Goal: Transaction & Acquisition: Register for event/course

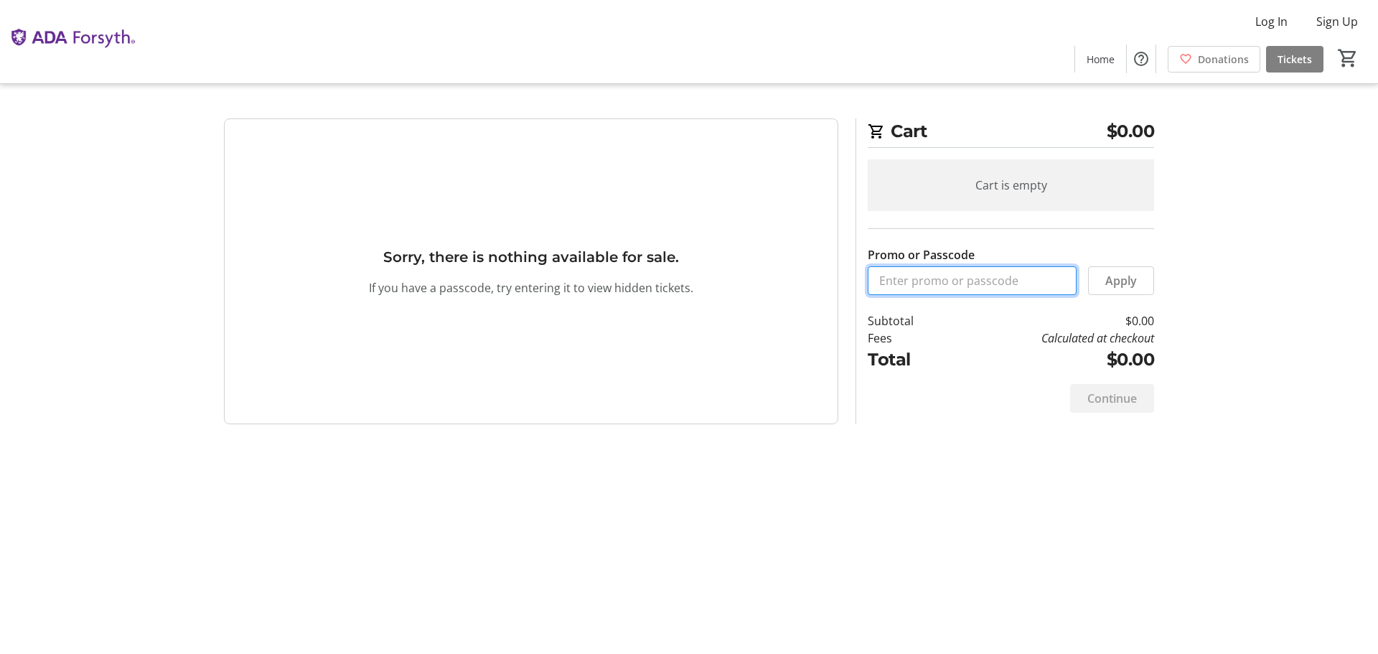
click at [940, 278] on input "Promo or Passcode" at bounding box center [972, 280] width 209 height 29
paste input "“ORALHEALTH2025”"
click at [882, 281] on input "“ORALHEALTH2025" at bounding box center [972, 280] width 209 height 29
type input "ORALHEALTH2025"
click at [1121, 280] on span "Apply" at bounding box center [1122, 280] width 32 height 17
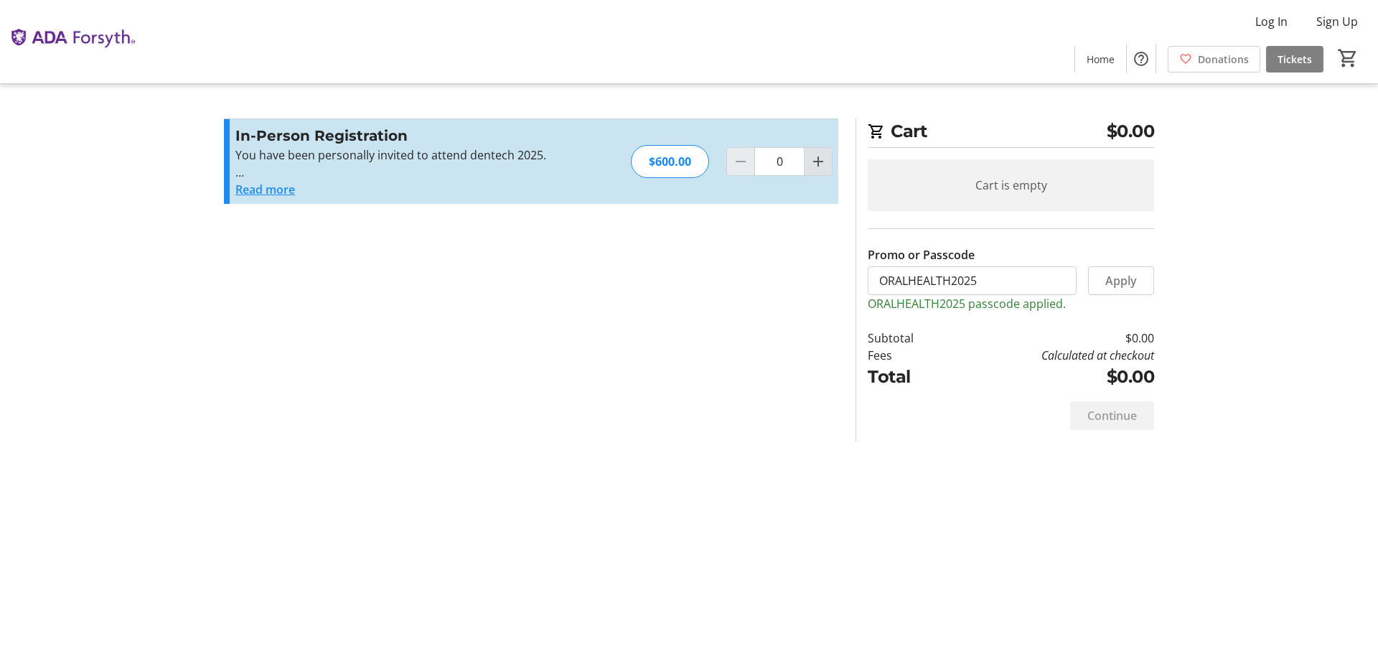
click at [821, 156] on mat-icon "Increment by one" at bounding box center [818, 161] width 17 height 17
type input "1"
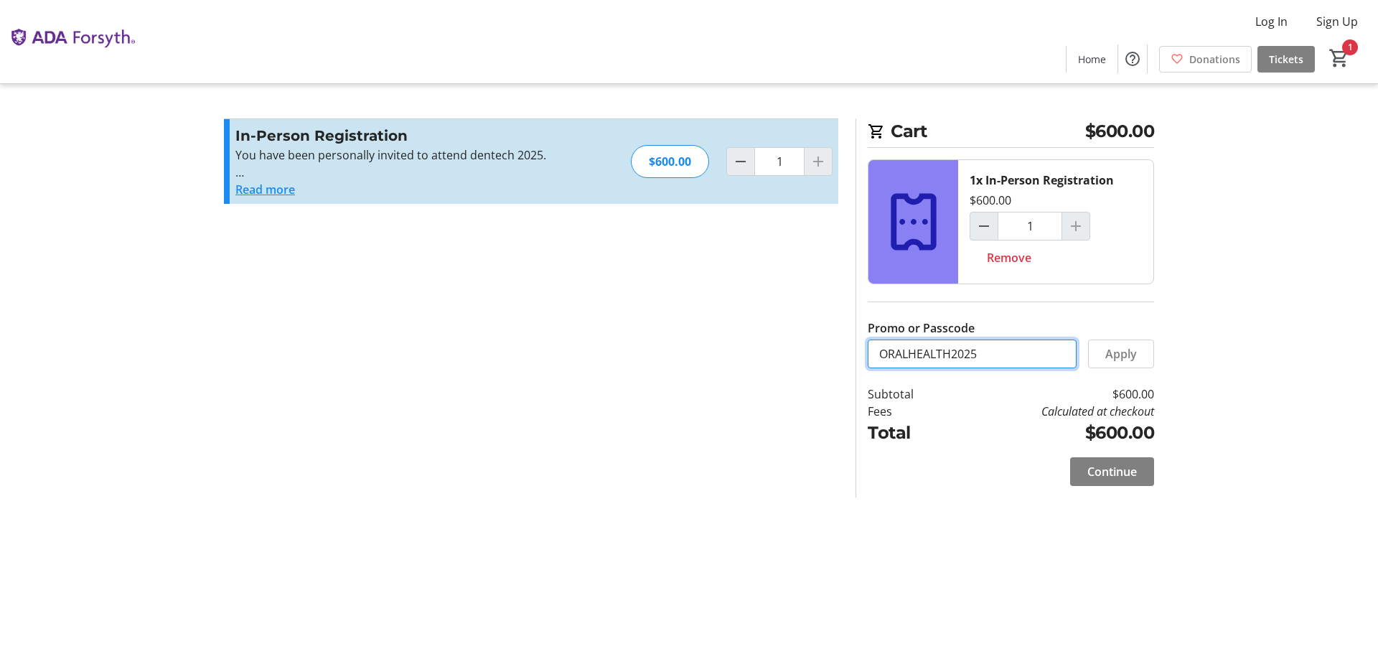
drag, startPoint x: 1037, startPoint y: 350, endPoint x: 874, endPoint y: 363, distance: 162.8
click at [874, 363] on input "ORALHEALTH2025" at bounding box center [972, 354] width 209 height 29
paste input "VIP25-1910"
type input "VIP25-1910"
click at [1108, 347] on span "Apply" at bounding box center [1122, 353] width 32 height 17
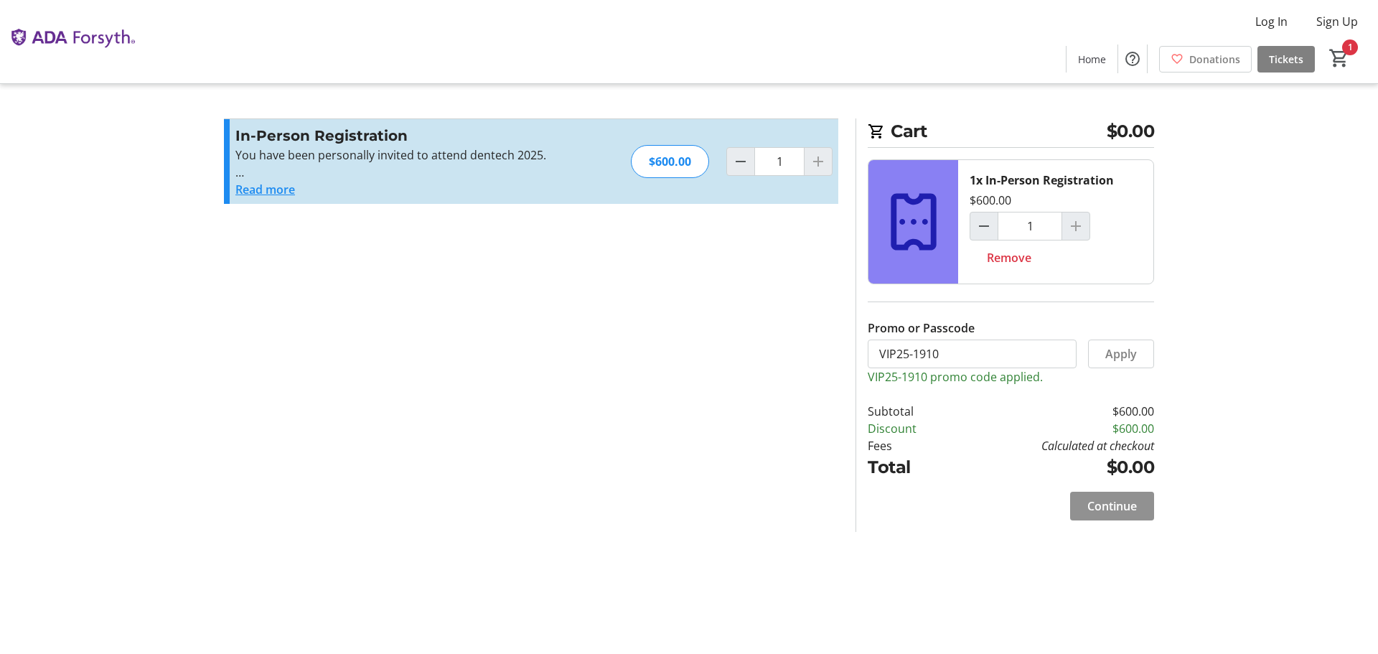
click at [1098, 502] on span "Continue" at bounding box center [1113, 505] width 50 height 17
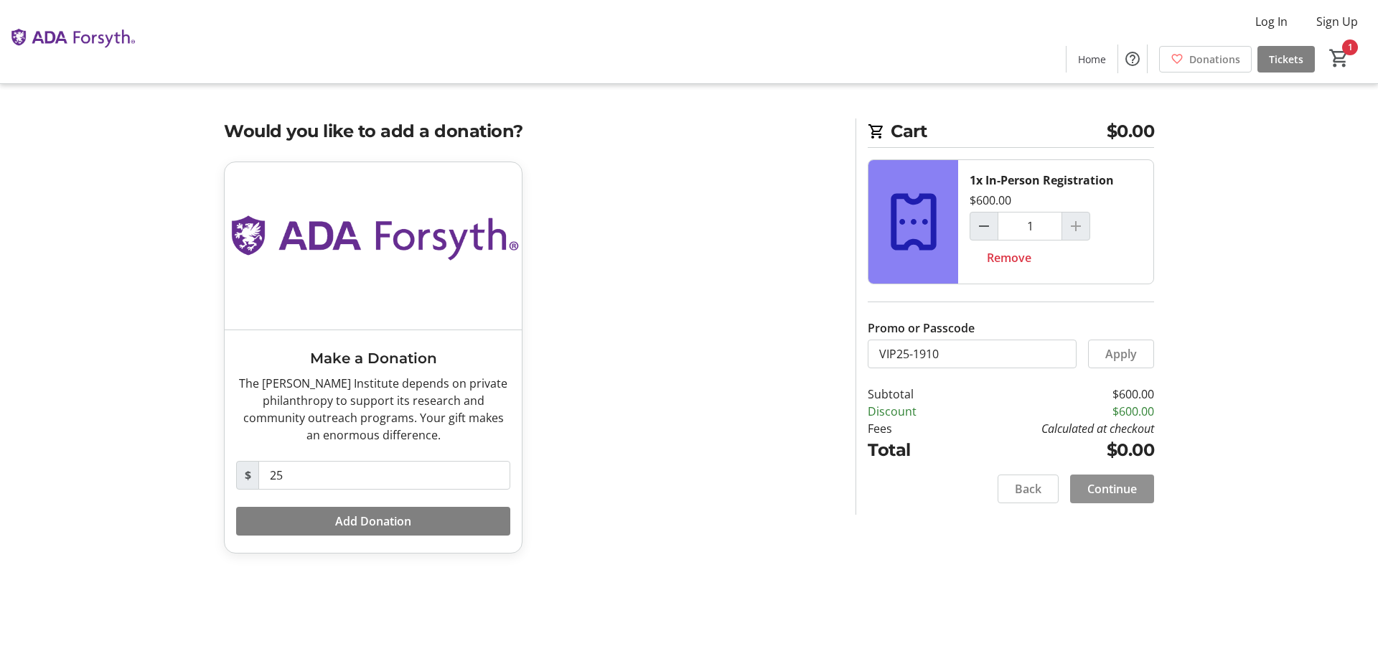
click at [1103, 503] on span at bounding box center [1112, 489] width 84 height 34
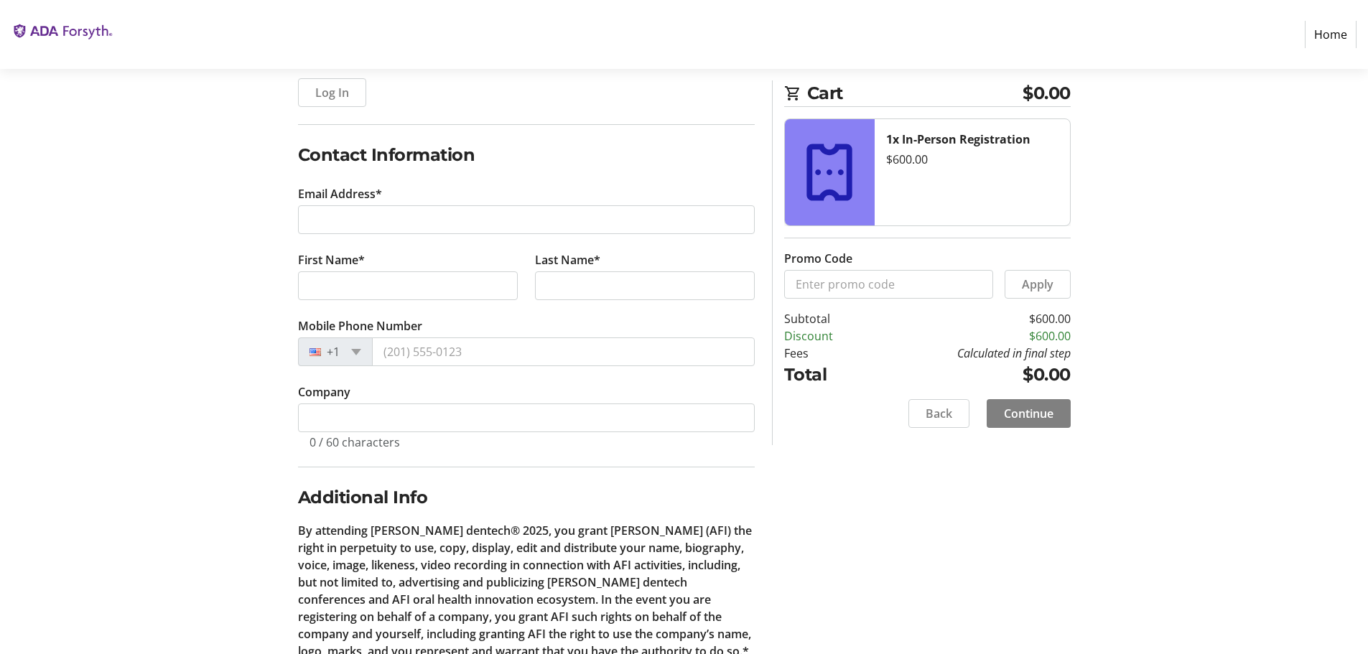
scroll to position [190, 0]
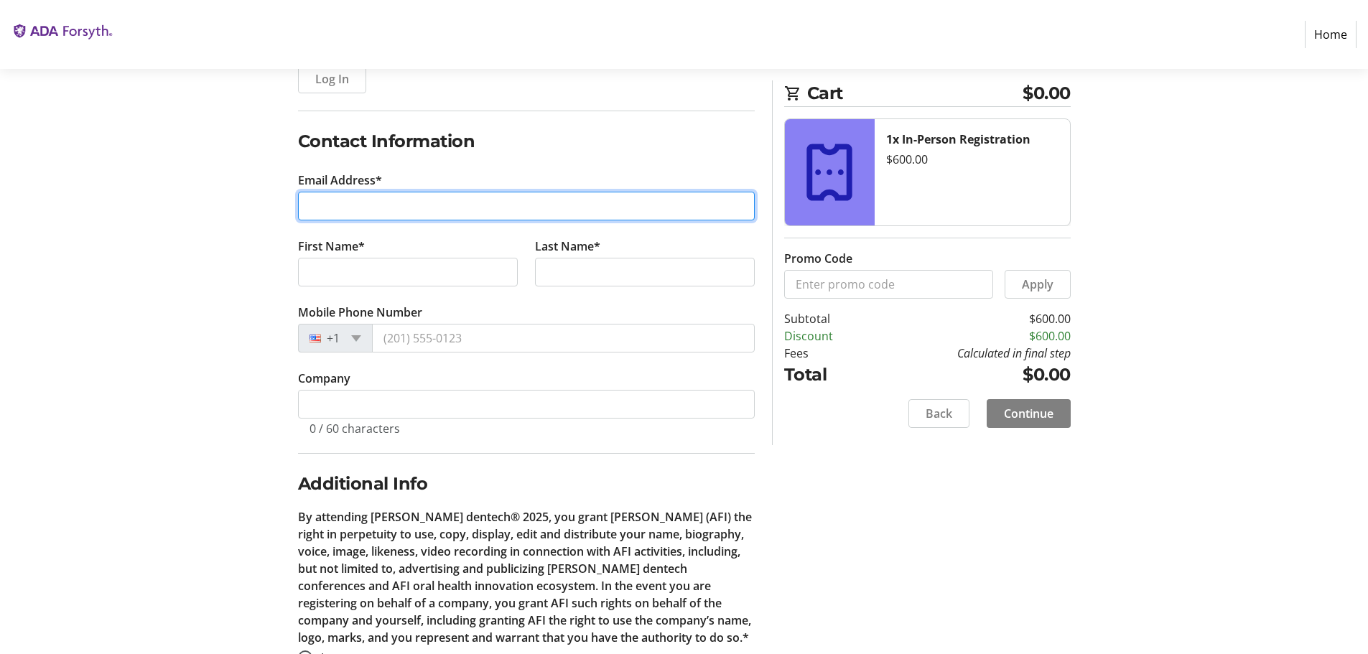
click at [463, 212] on input "Email Address*" at bounding box center [526, 206] width 457 height 29
type input "[PERSON_NAME][EMAIL_ADDRESS][DOMAIN_NAME]"
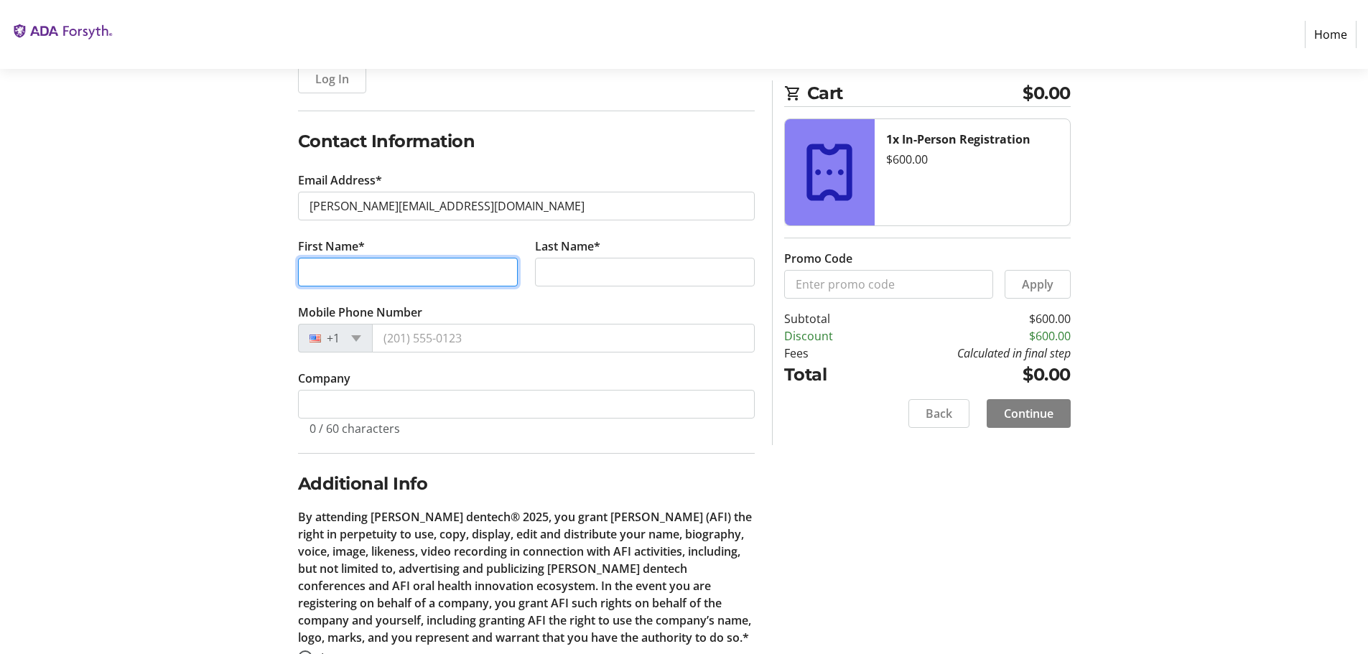
type input "[PERSON_NAME]"
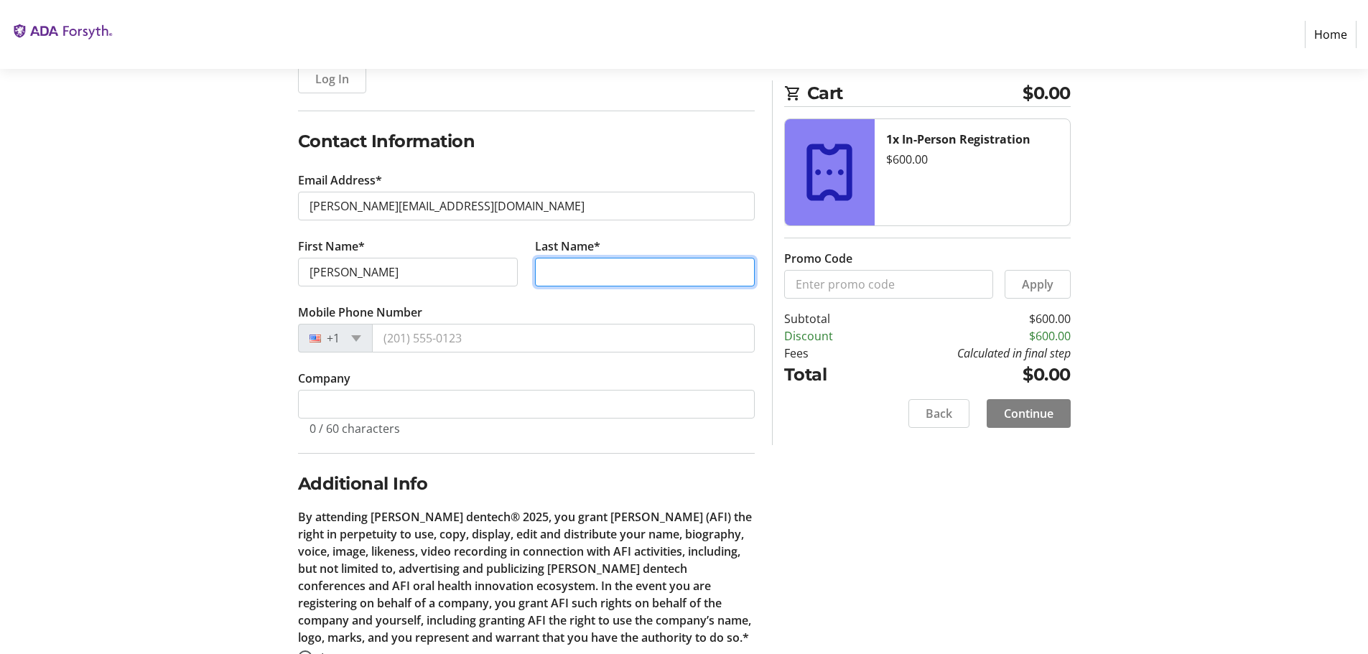
type input "[PERSON_NAME]"
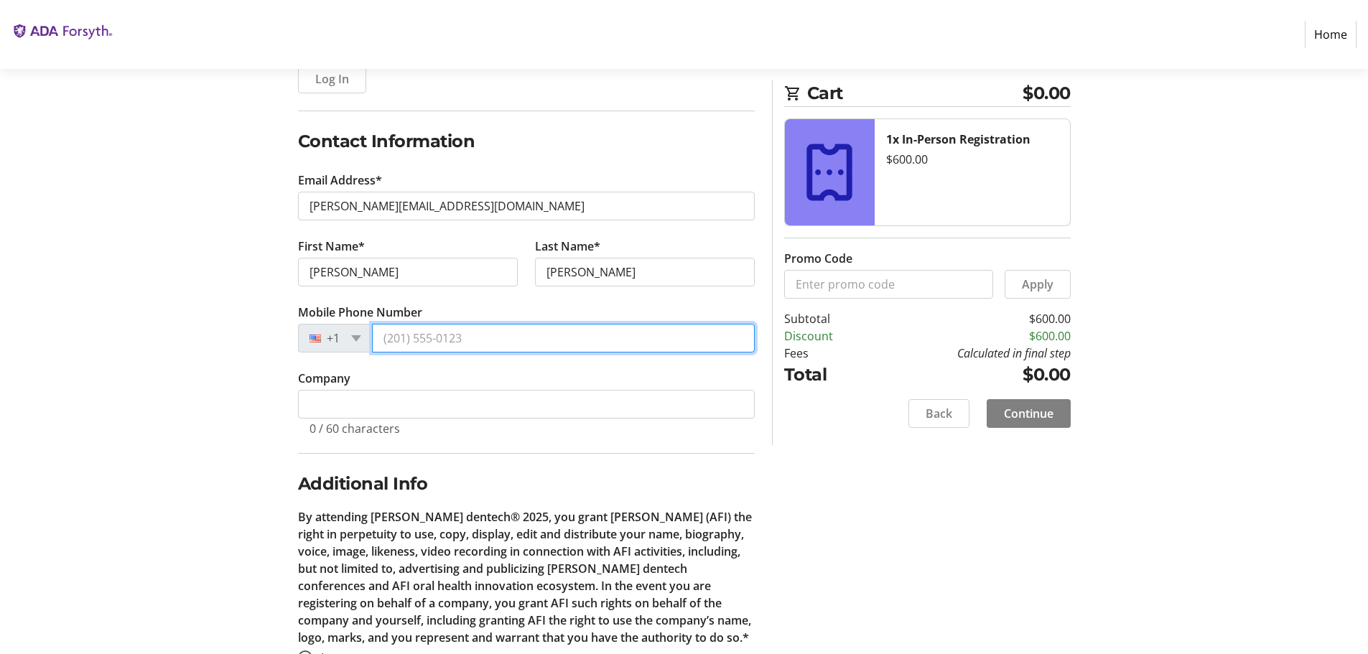
type input "[PHONE_NUMBER]"
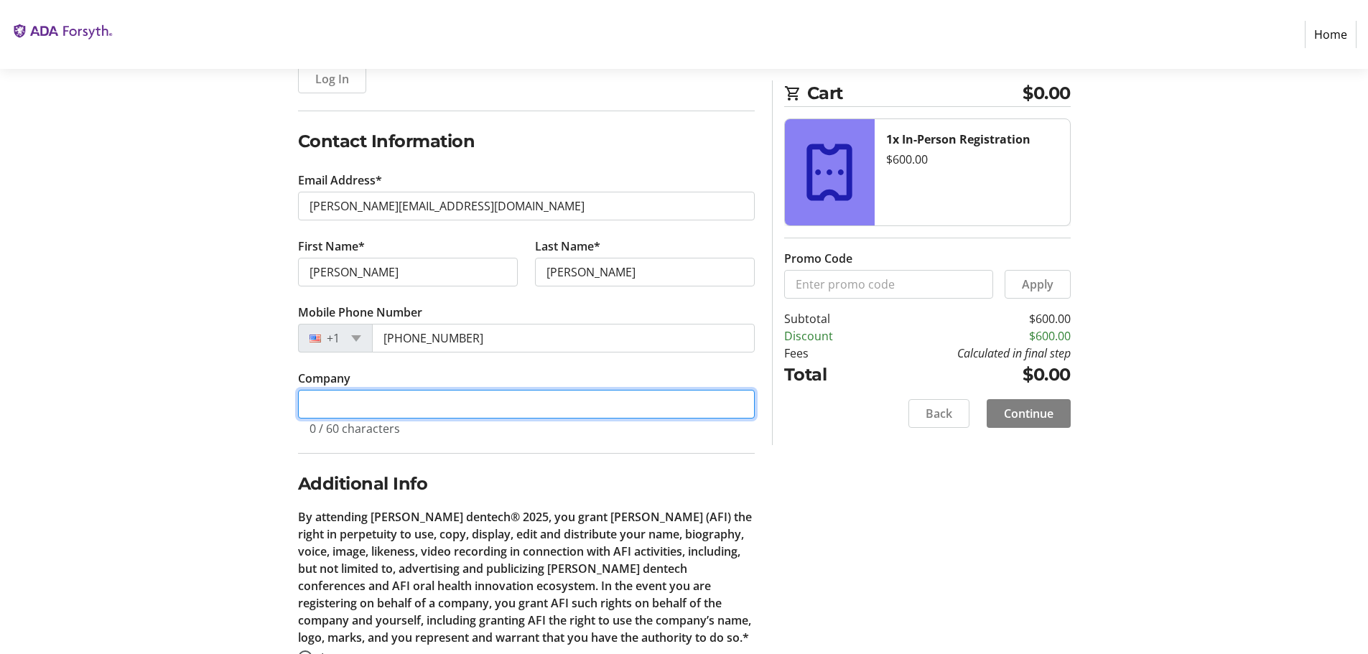
type input "Colgate Palmolive"
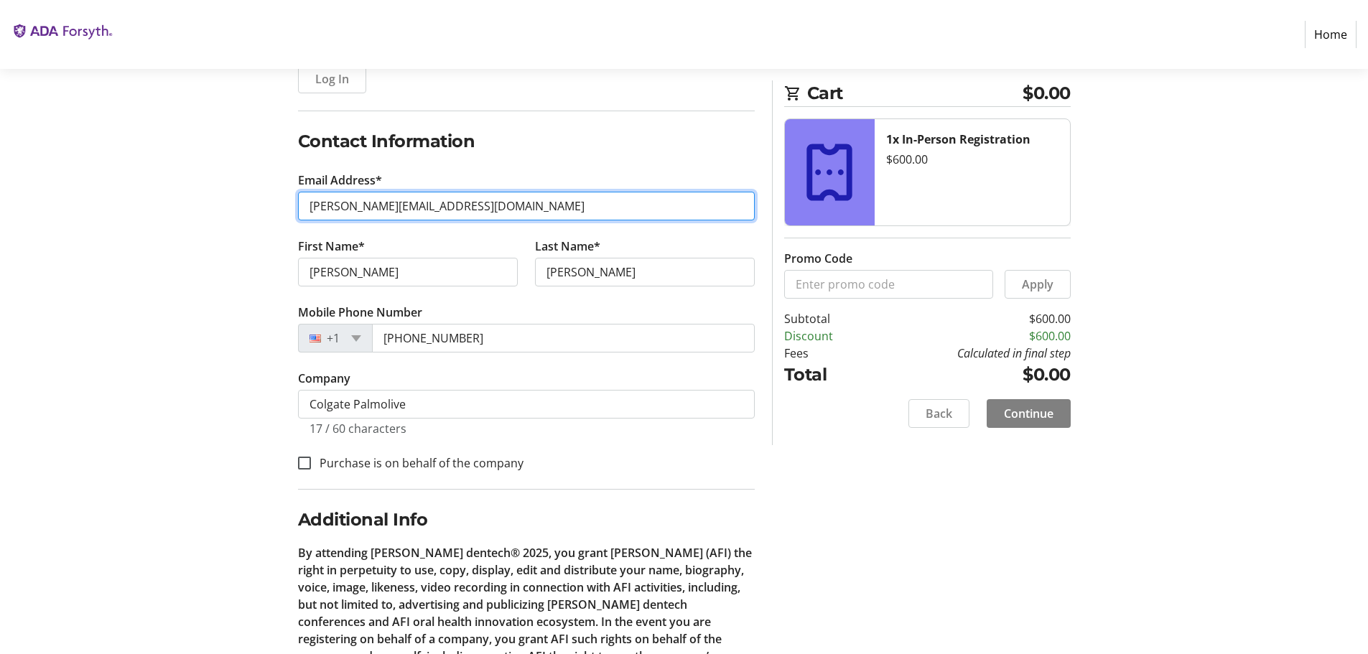
scroll to position [272, 0]
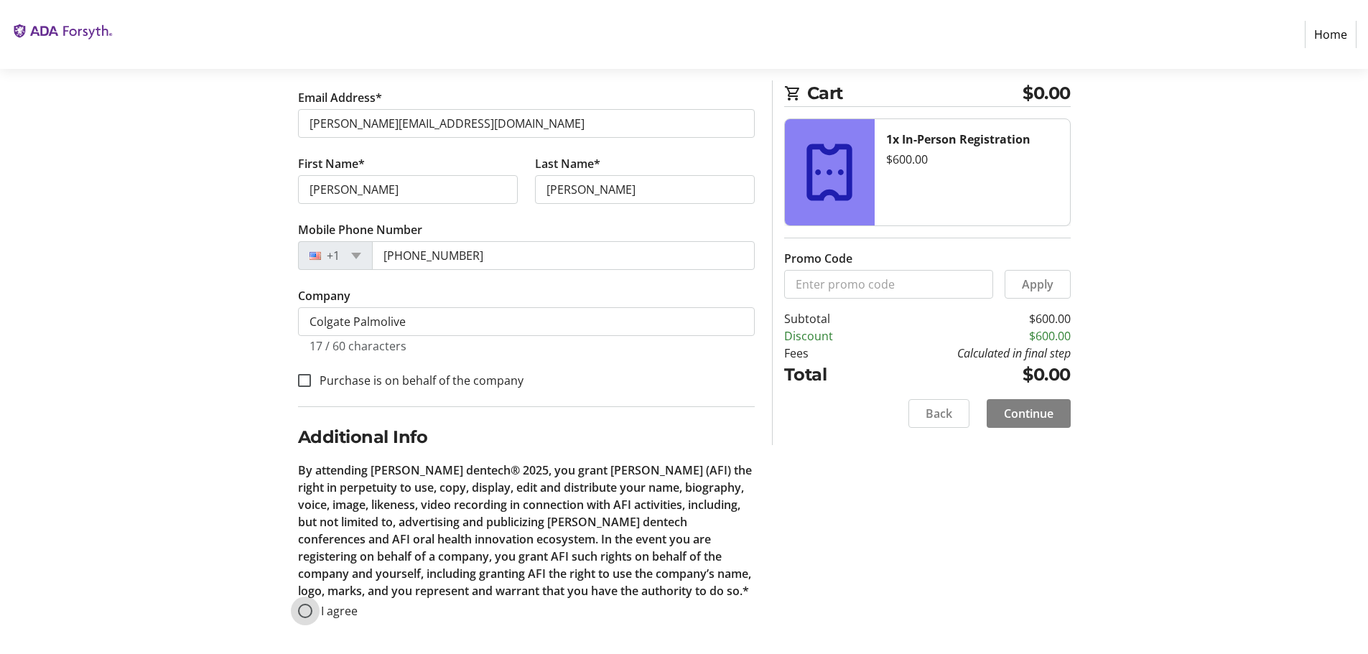
click at [309, 611] on input "I agree" at bounding box center [305, 611] width 14 height 14
radio input "true"
drag, startPoint x: 970, startPoint y: 650, endPoint x: 973, endPoint y: 636, distance: 14.6
click at [973, 636] on div "Log In to Your Account (Optional) Or continue below to checkout as a guest. Log…" at bounding box center [684, 285] width 948 height 738
click at [1033, 416] on span "Continue" at bounding box center [1029, 413] width 50 height 17
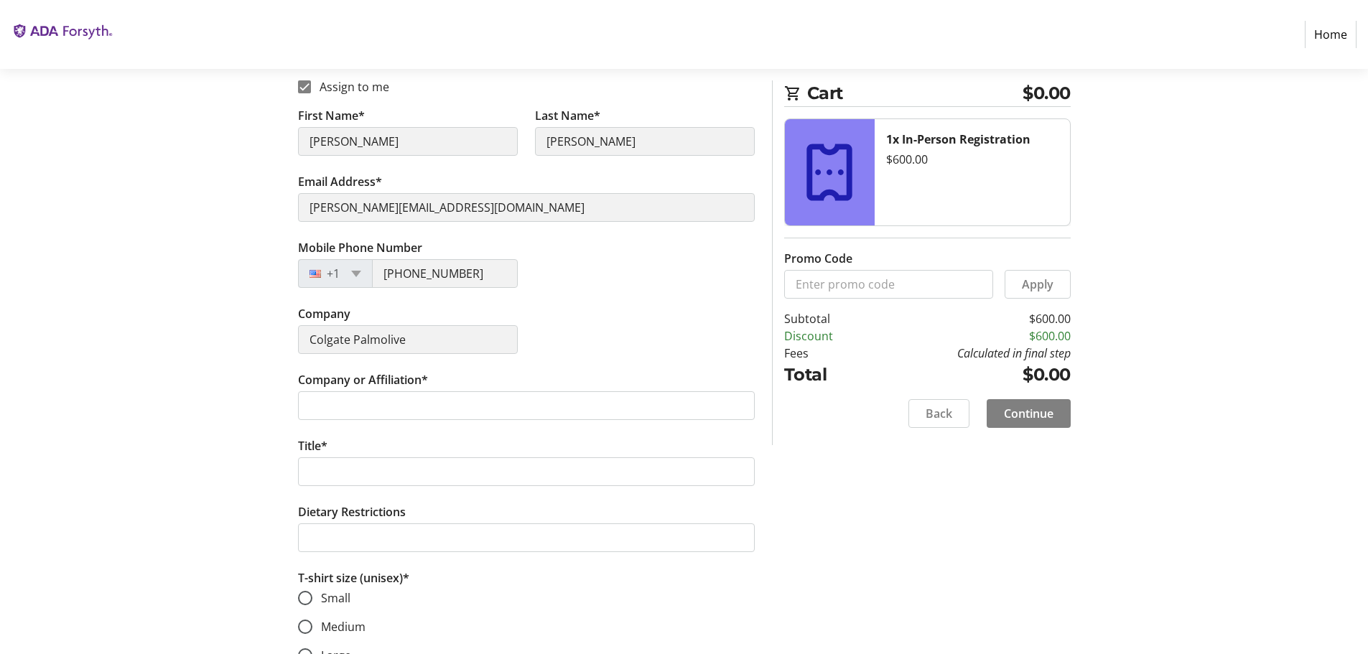
scroll to position [301, 0]
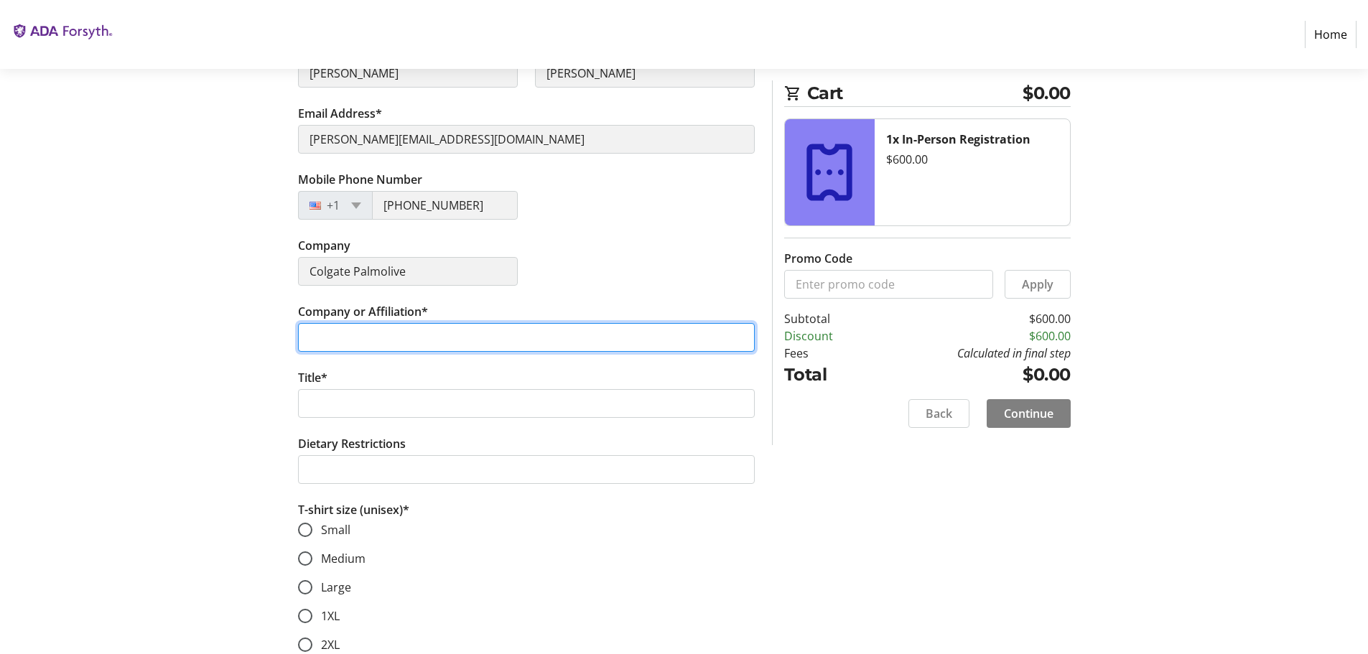
click at [443, 332] on input "Company or Affiliation*" at bounding box center [526, 337] width 457 height 29
type input "Colgate Palmolive Company"
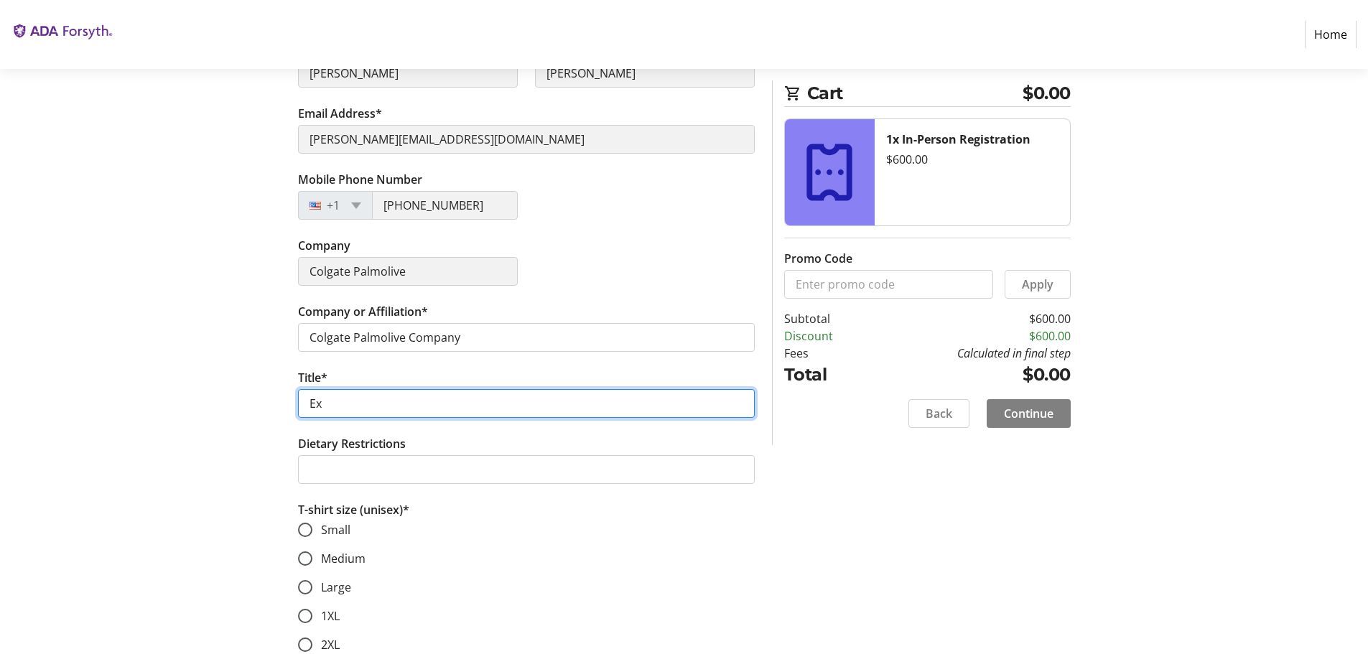
type input "E"
type input "Chief Clinical Officer/Executive Vice President"
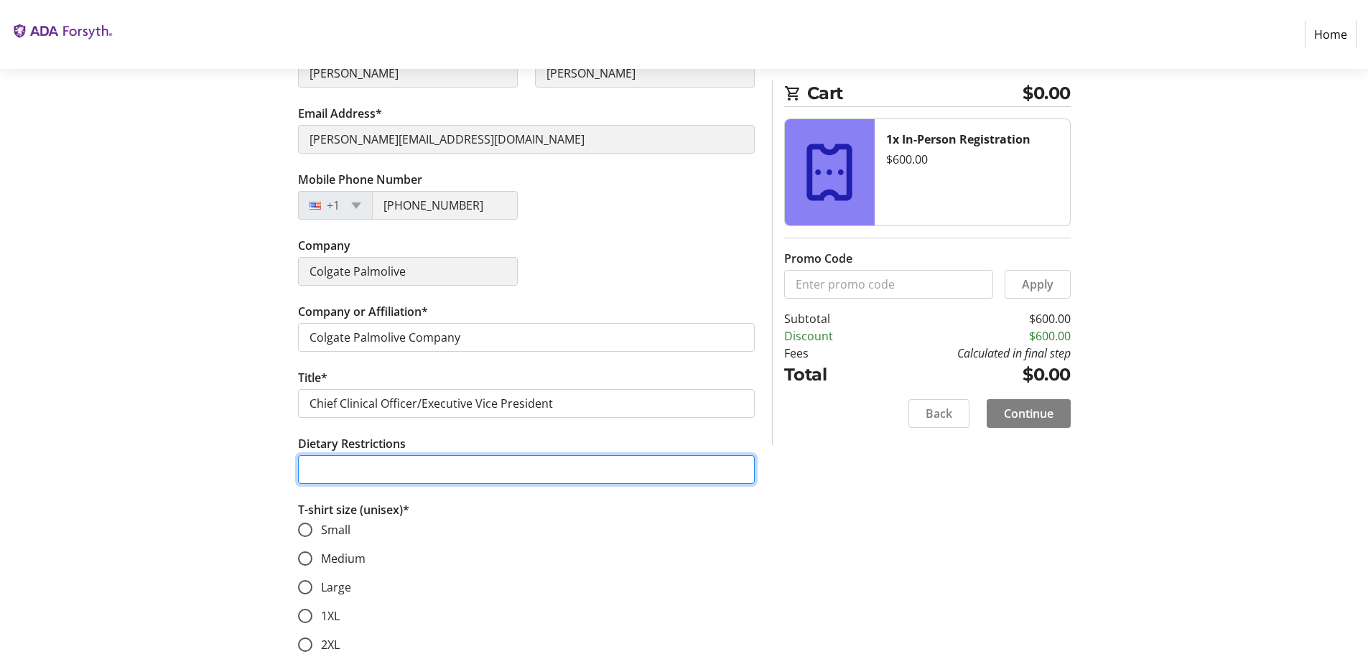
click at [465, 459] on input "Dietary Restrictions" at bounding box center [526, 469] width 457 height 29
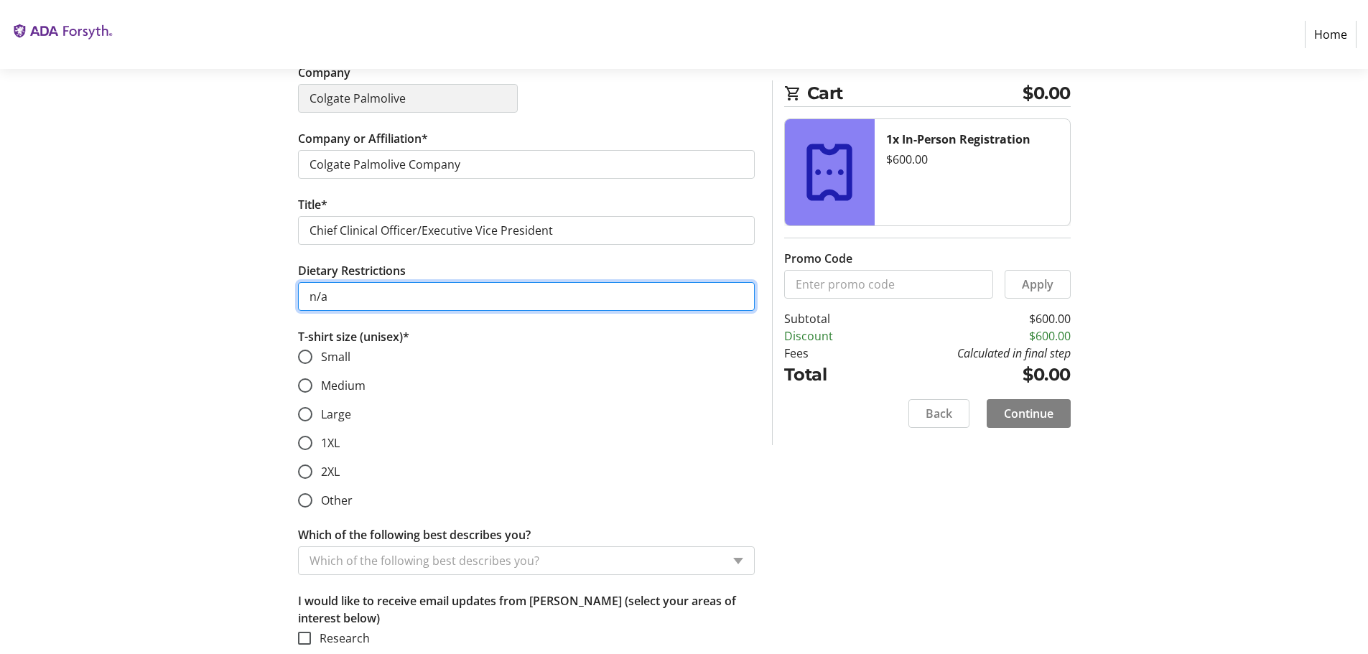
scroll to position [477, 0]
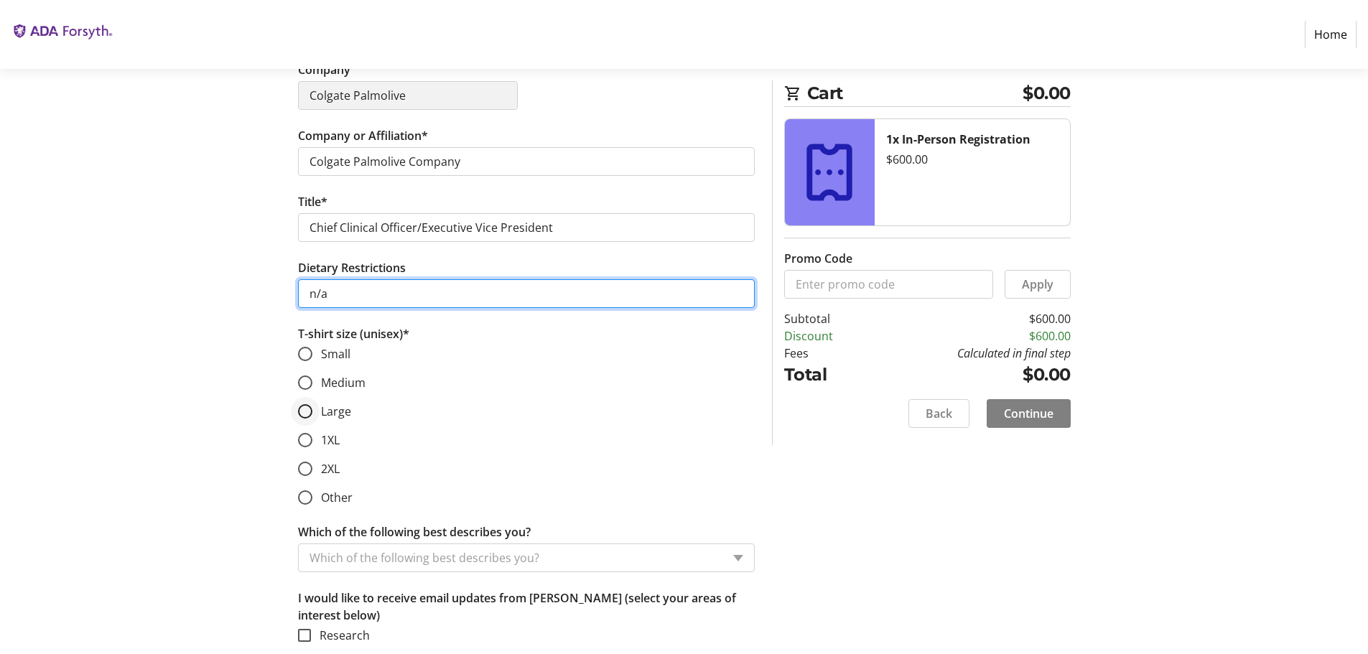
type input "n/a"
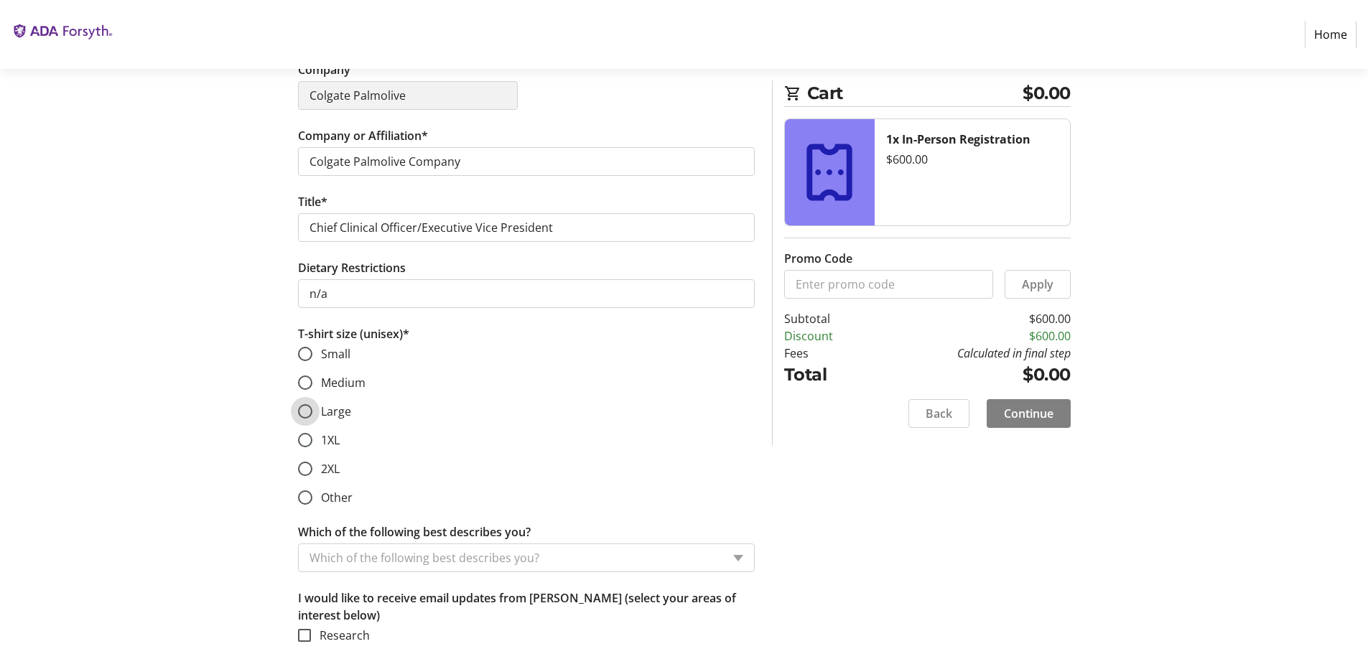
click at [306, 405] on input "Large" at bounding box center [305, 411] width 14 height 14
radio input "true"
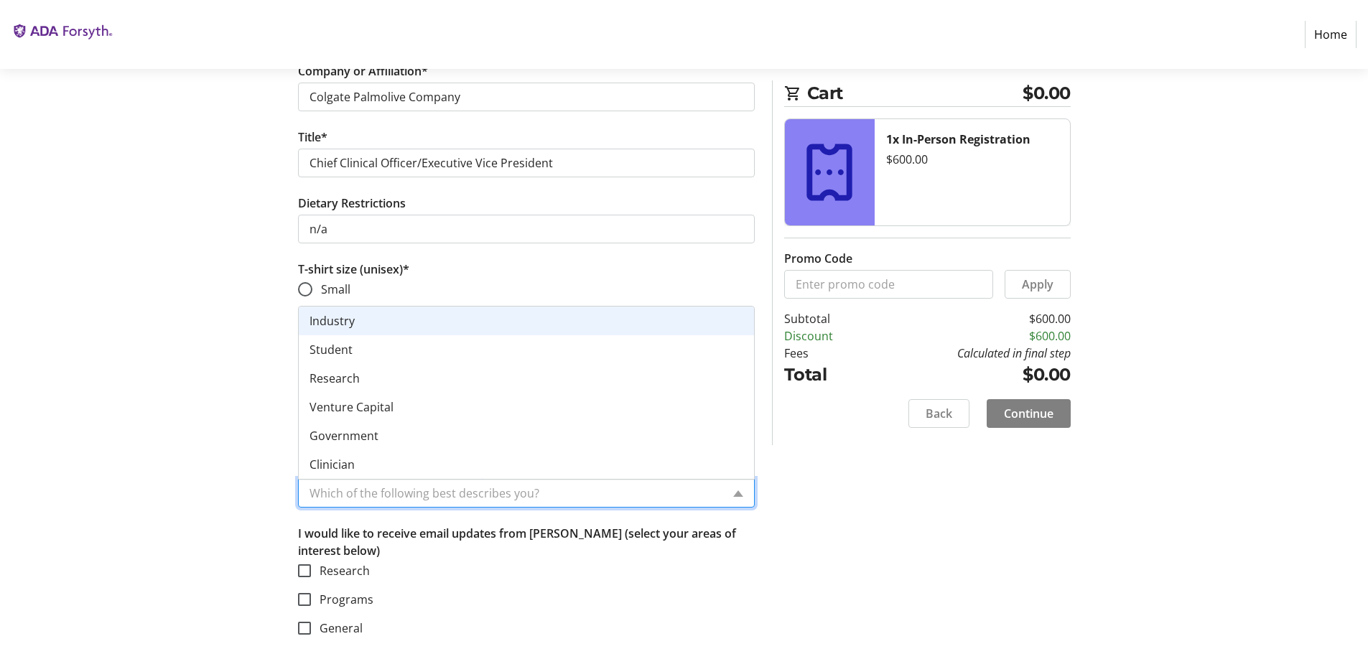
click at [606, 487] on input "Which of the following best describes you?" at bounding box center [515, 493] width 412 height 17
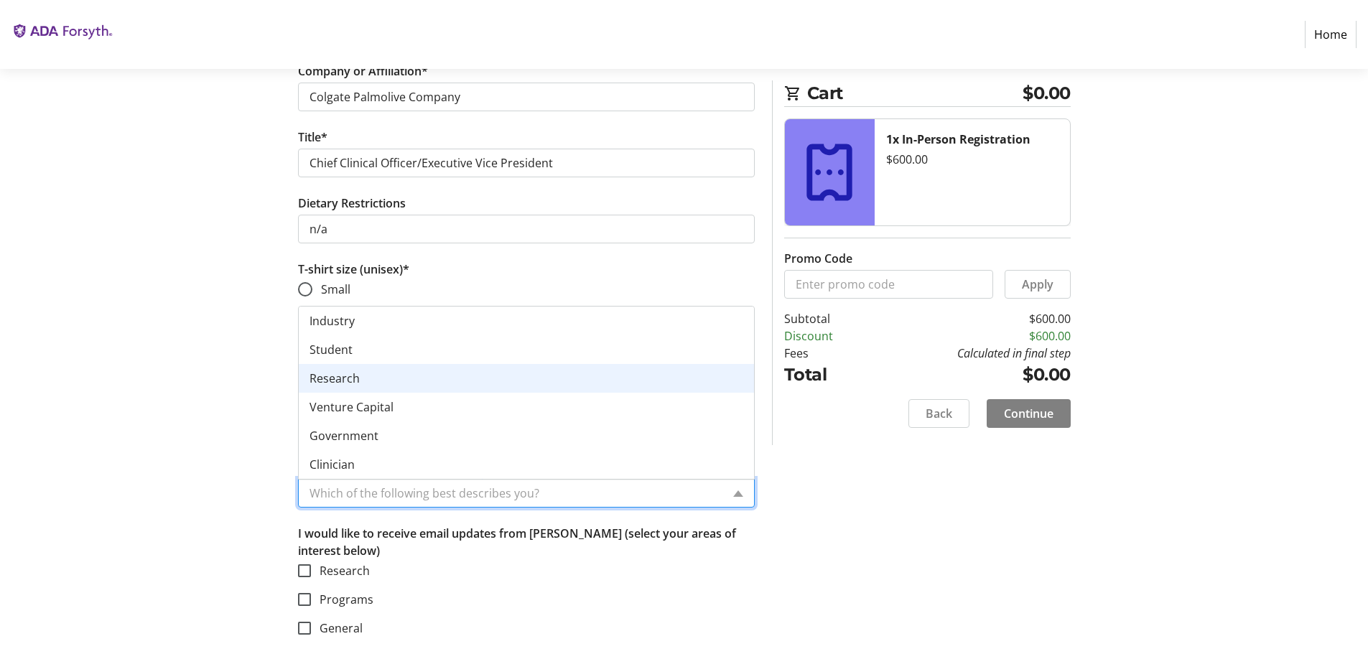
drag, startPoint x: 741, startPoint y: 388, endPoint x: 742, endPoint y: 396, distance: 7.2
click at [742, 396] on div "Industry Student Research Venture Capital Government Clinician Startup Other" at bounding box center [526, 422] width 455 height 230
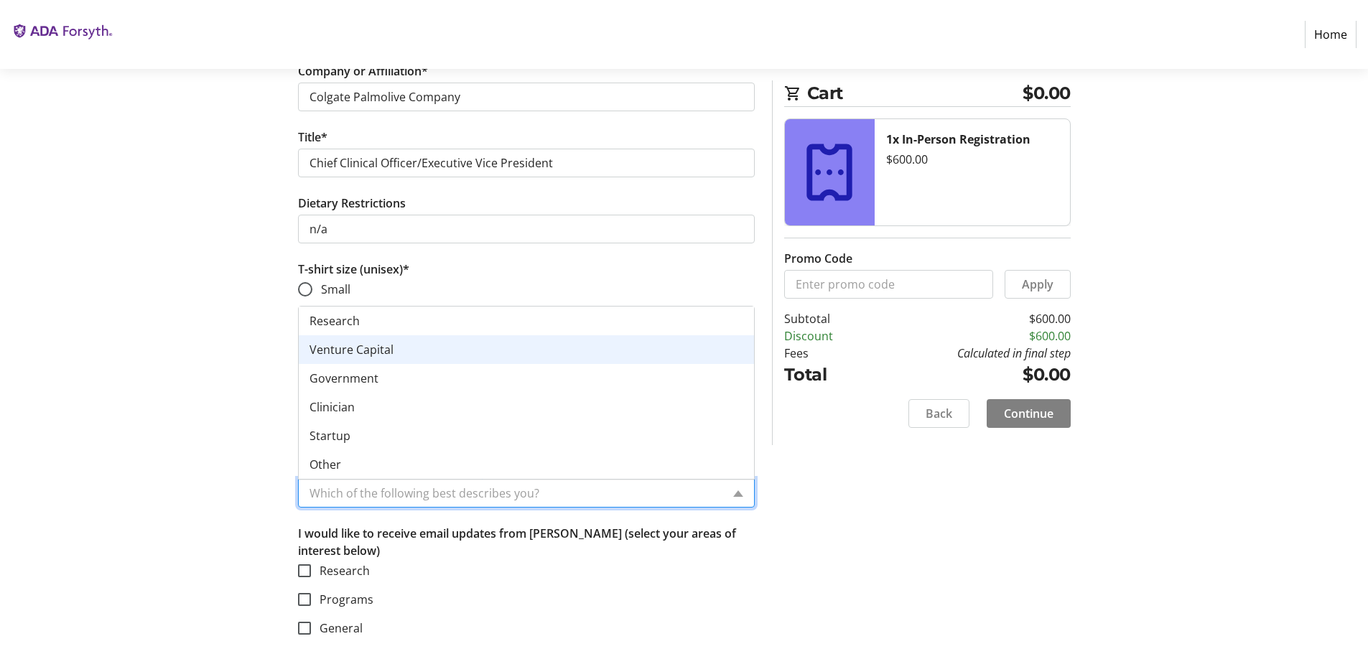
scroll to position [0, 0]
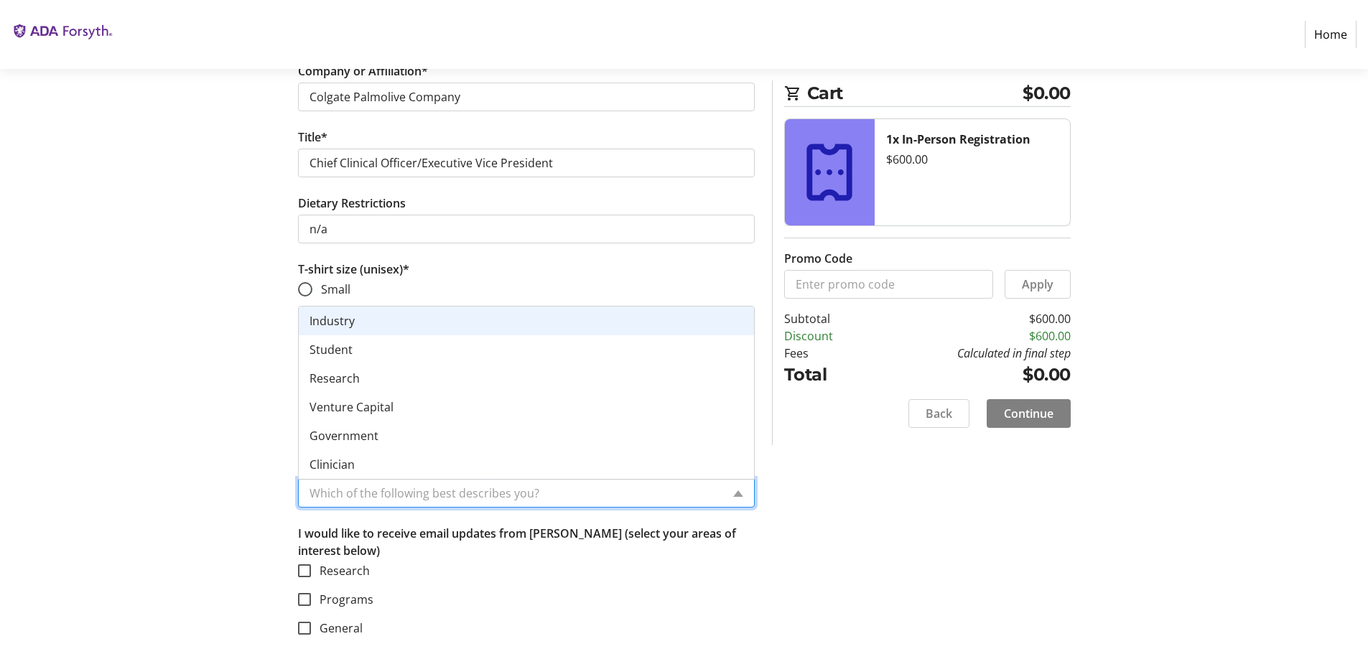
click at [333, 314] on span "Industry" at bounding box center [331, 321] width 45 height 16
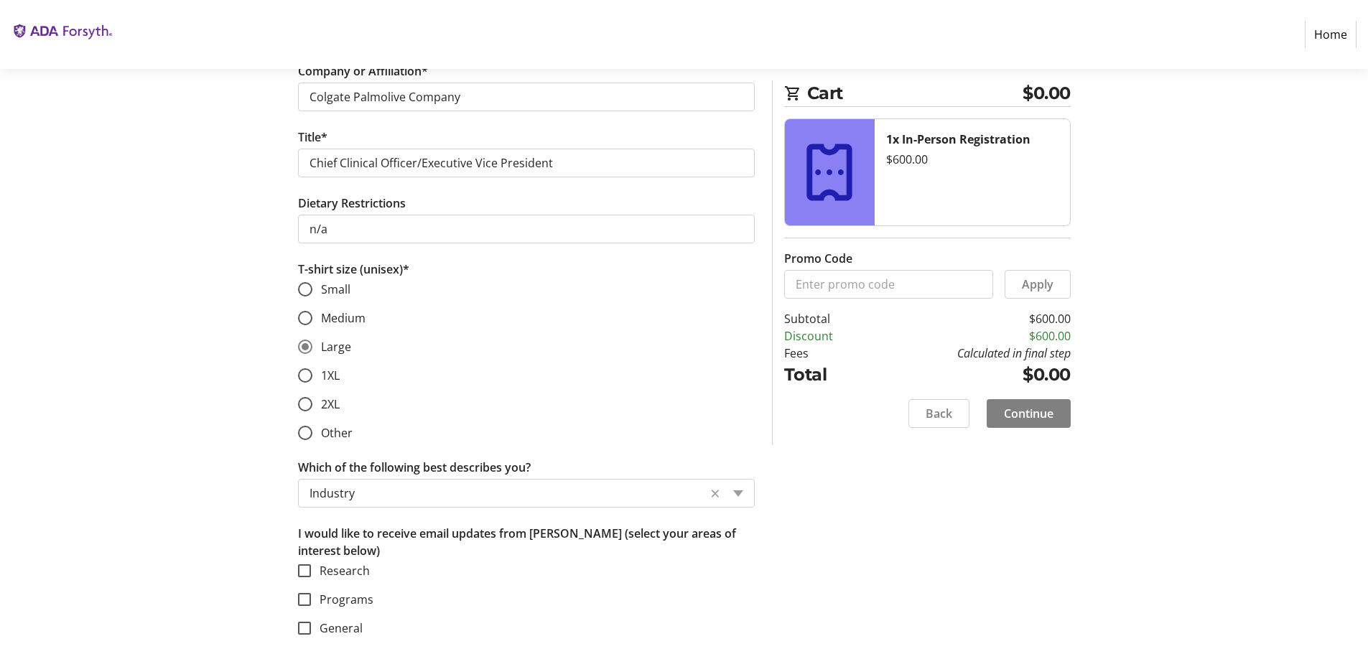
click at [124, 393] on section "Purchase Step 2 of 5 Cart $0.00 1x In-Person Registration $600.00 Promo Code Ap…" at bounding box center [684, 91] width 1368 height 1126
click at [302, 313] on input "Medium" at bounding box center [305, 318] width 14 height 14
radio input "true"
click at [1049, 411] on span "Continue" at bounding box center [1029, 413] width 50 height 17
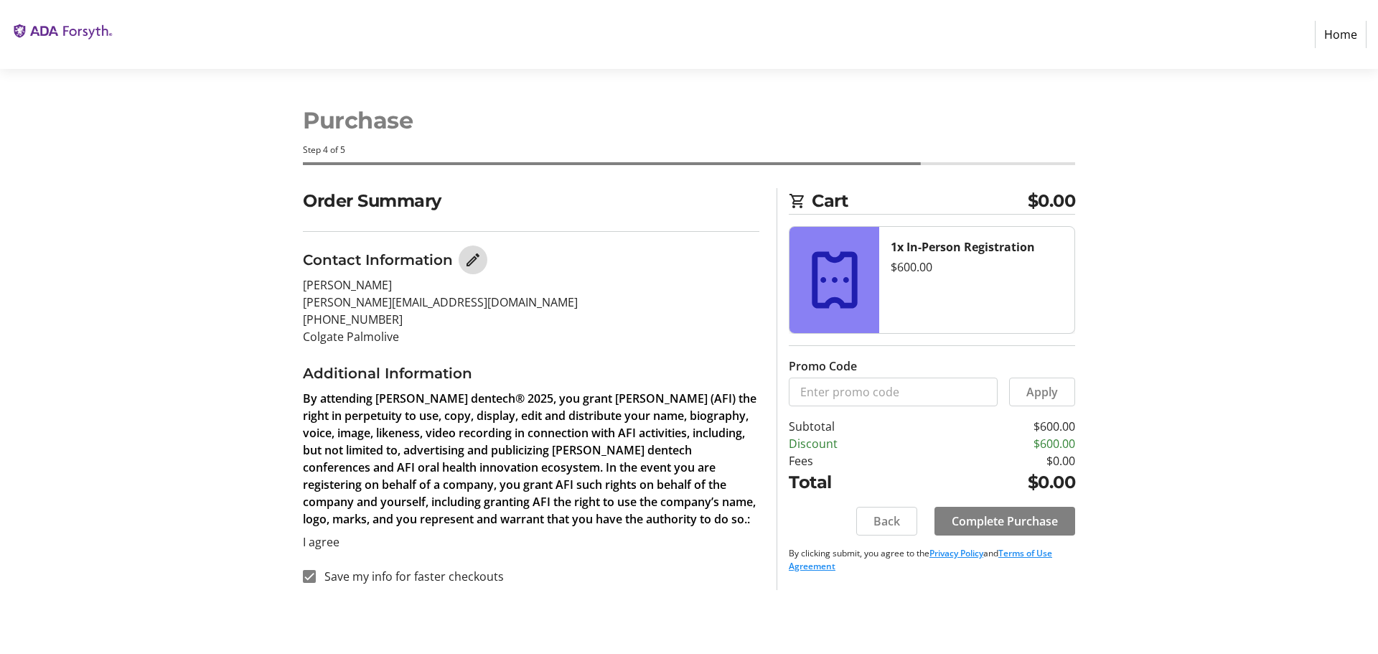
click at [477, 258] on mat-icon "Edit Contact Information" at bounding box center [472, 259] width 17 height 17
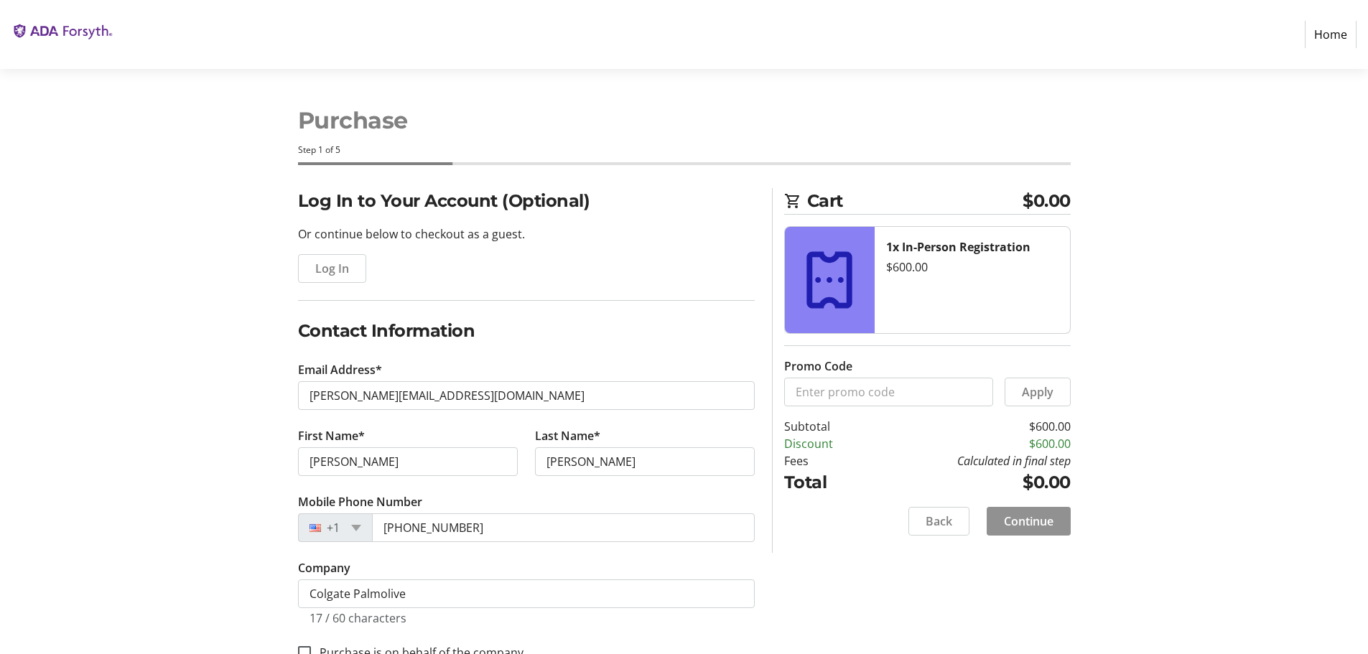
click at [1045, 520] on span "Continue" at bounding box center [1029, 521] width 50 height 17
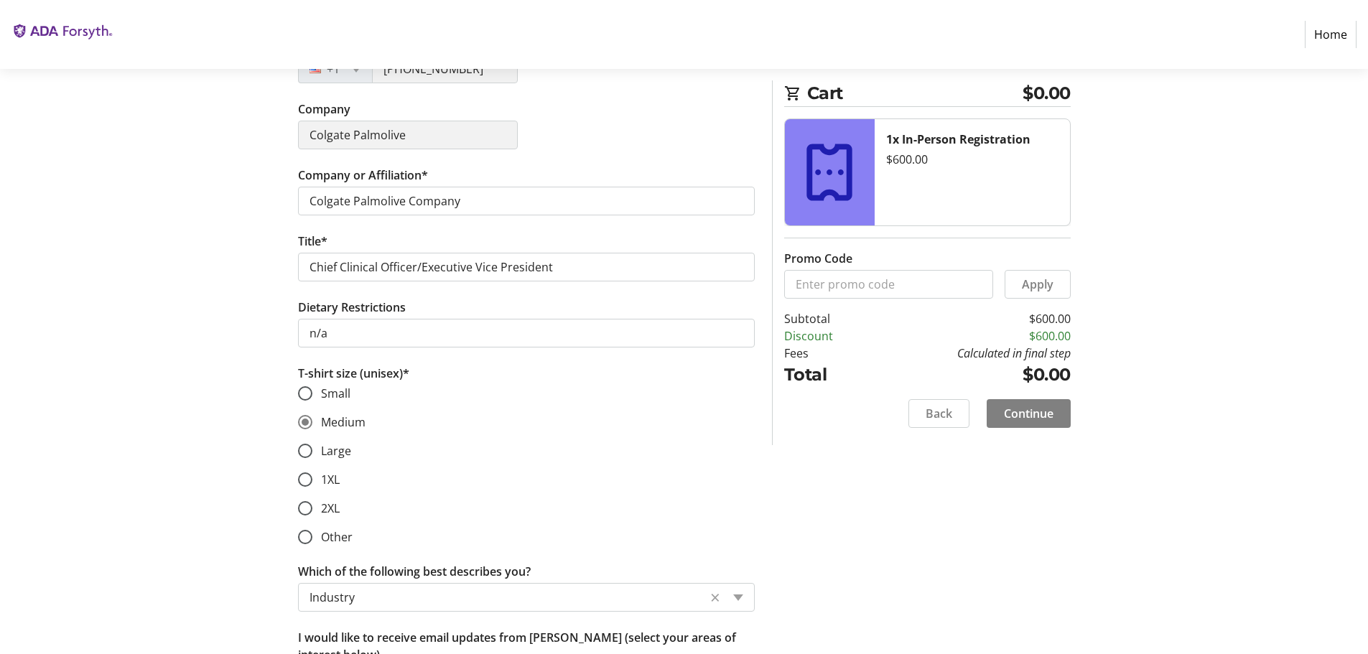
scroll to position [541, 0]
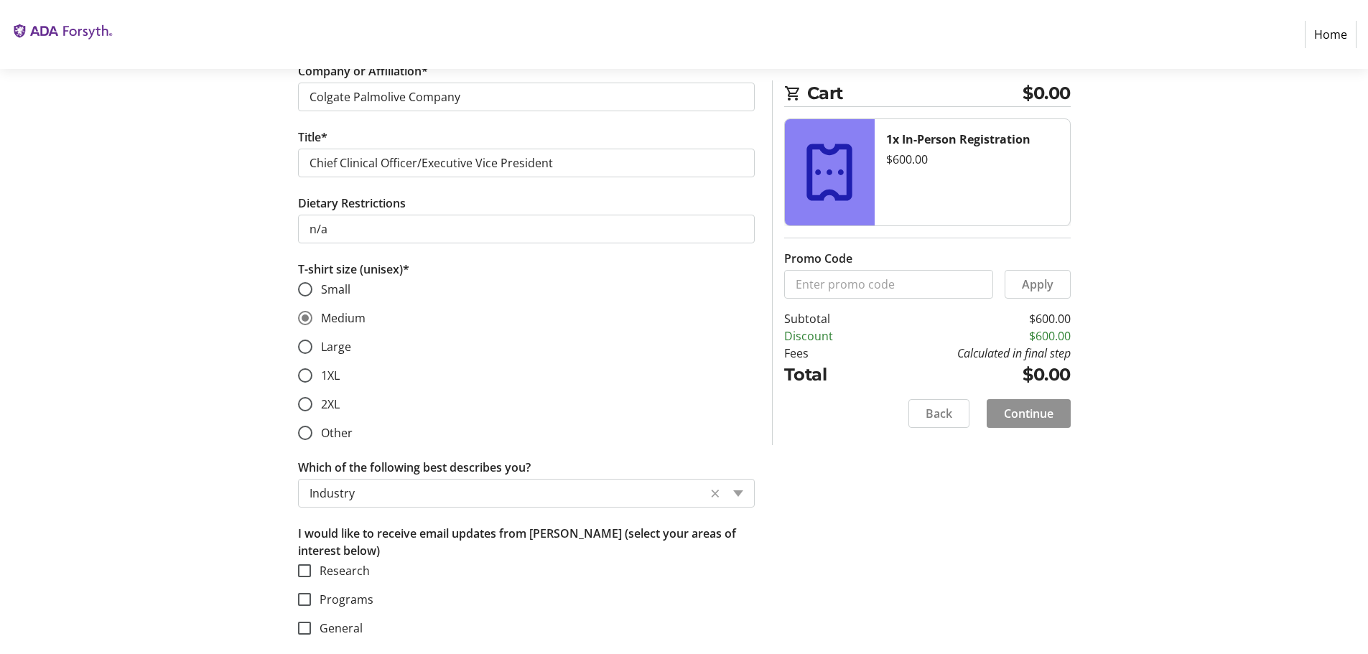
click at [1033, 414] on span "Continue" at bounding box center [1029, 413] width 50 height 17
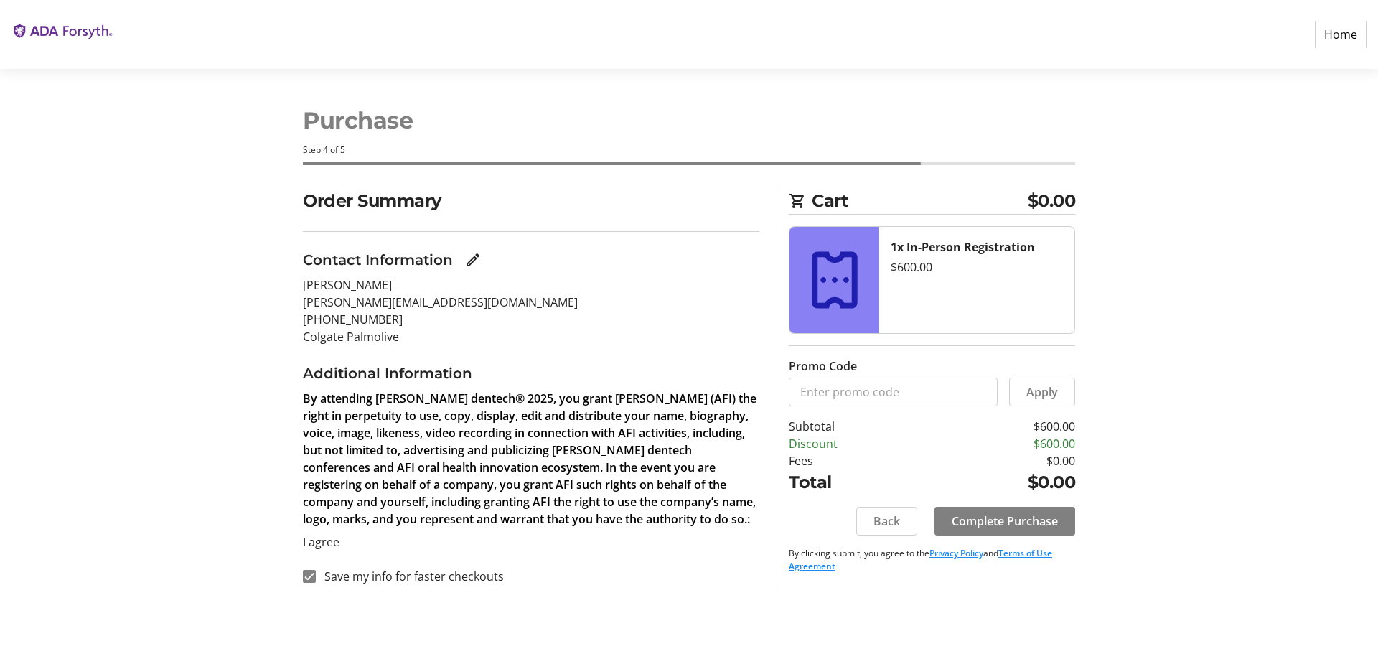
drag, startPoint x: 1378, startPoint y: 354, endPoint x: 1378, endPoint y: 391, distance: 37.3
click at [1378, 391] on section "Purchase Step 4 of 5 Cart $0.00 1x In-Person Registration $600.00 Promo Code Ap…" at bounding box center [689, 361] width 1378 height 585
click at [1060, 515] on span at bounding box center [1005, 521] width 141 height 34
